Goal: Transaction & Acquisition: Purchase product/service

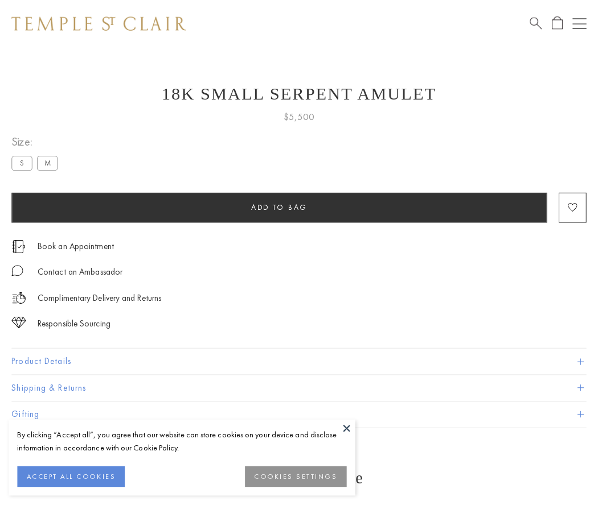
scroll to position [46, 0]
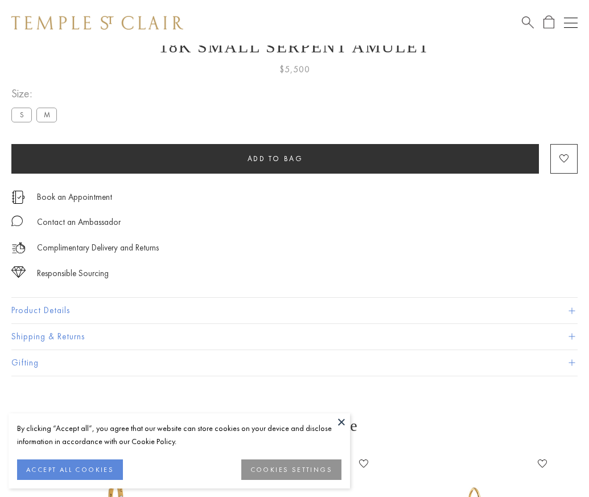
click at [275, 158] on span "Add to bag" at bounding box center [276, 159] width 56 height 10
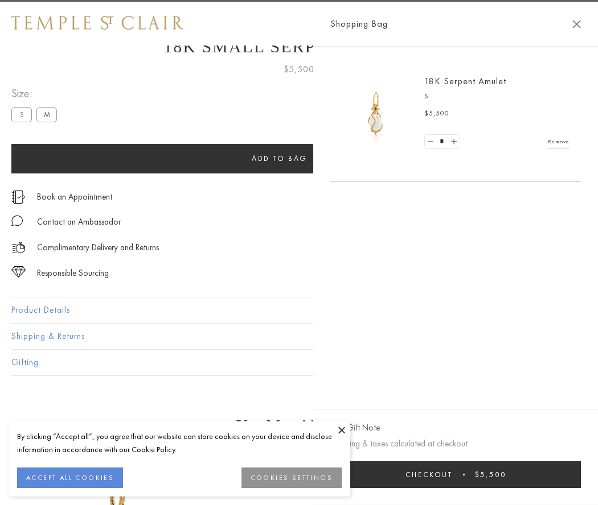
click at [581, 475] on button "Checkout $5,500" at bounding box center [455, 475] width 250 height 27
